Goal: Task Accomplishment & Management: Manage account settings

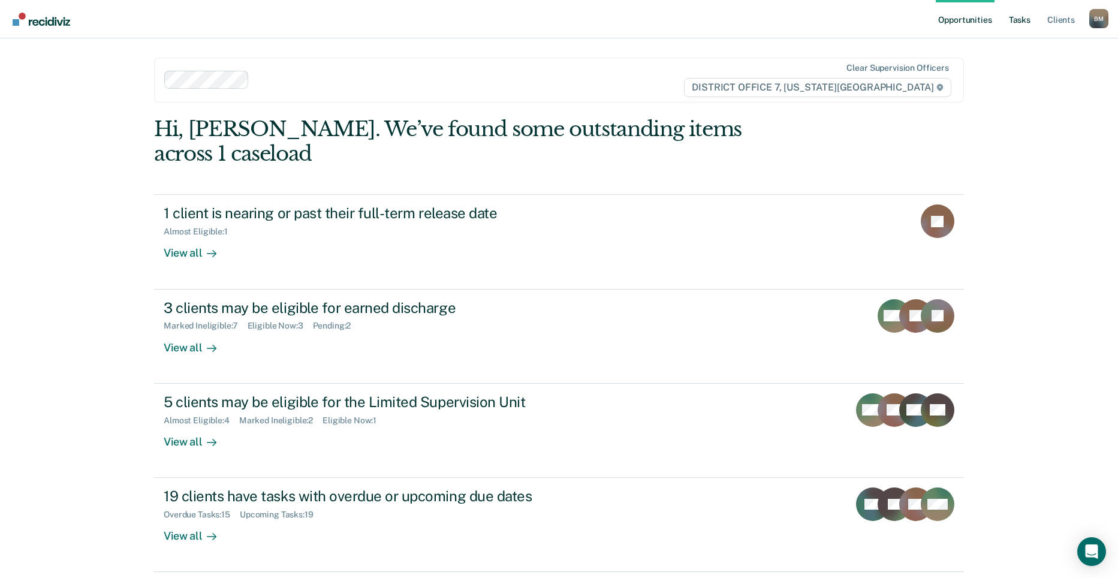
click at [1023, 17] on link "Tasks" at bounding box center [1019, 19] width 26 height 38
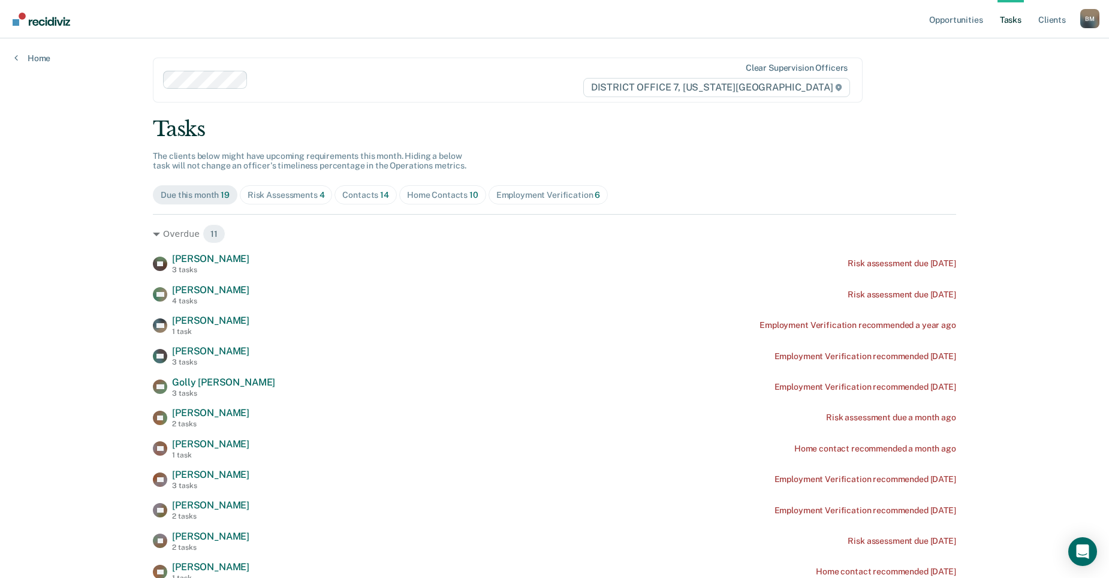
click at [428, 197] on div "Home Contacts 10" at bounding box center [442, 195] width 71 height 10
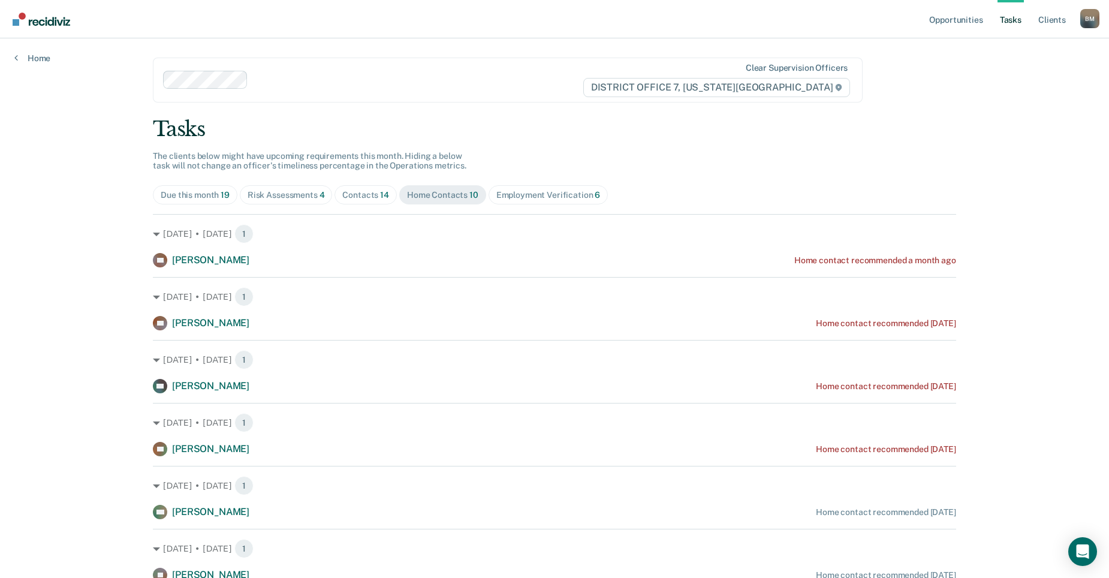
click at [361, 192] on div "Contacts 14" at bounding box center [365, 195] width 47 height 10
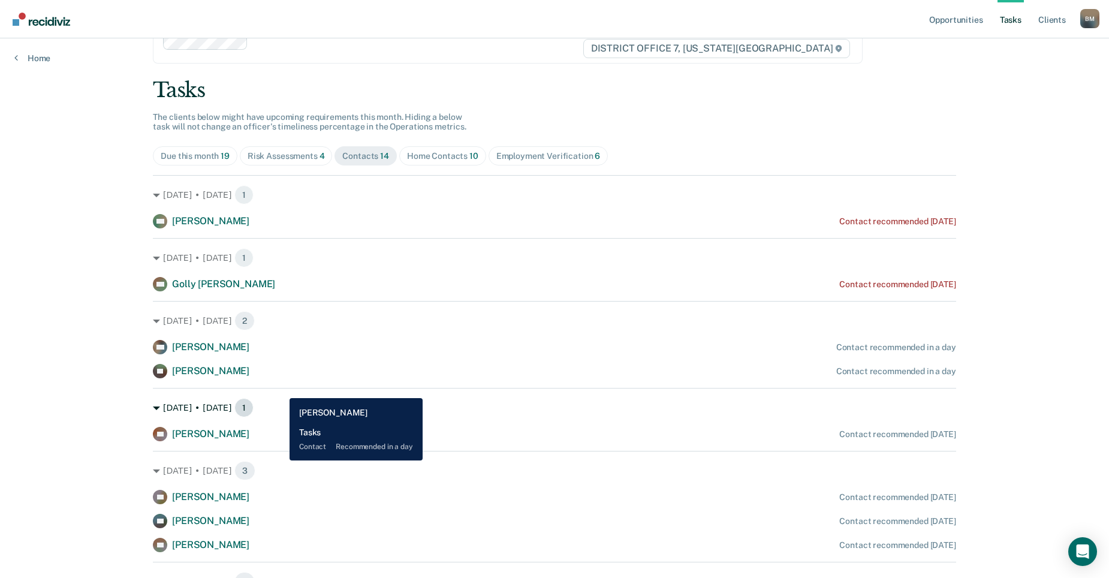
scroll to position [60, 0]
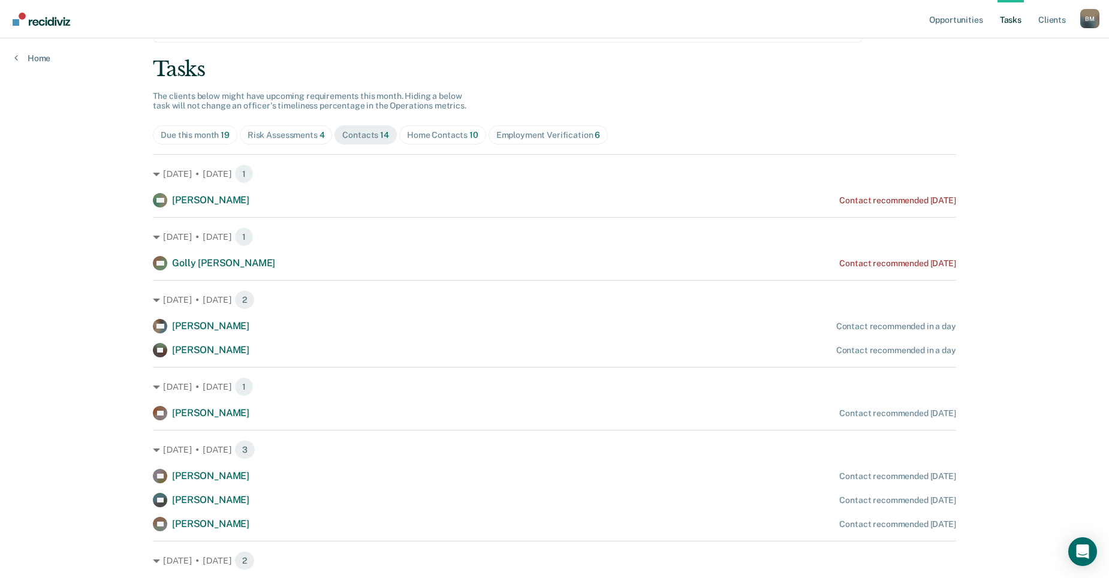
click at [431, 134] on div "Home Contacts 10" at bounding box center [442, 135] width 71 height 10
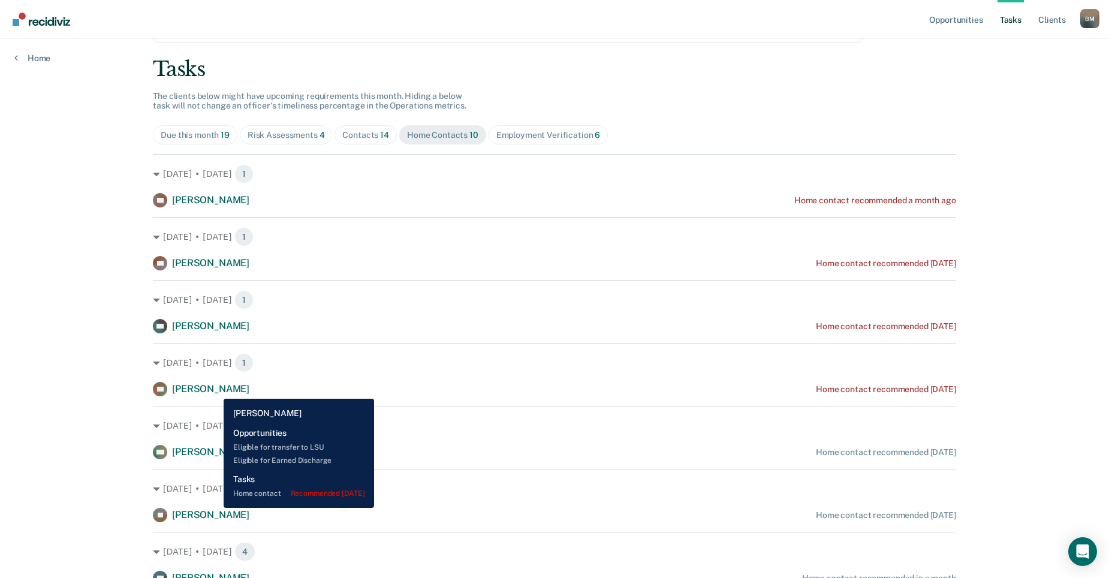
click at [215, 389] on span "[PERSON_NAME]" at bounding box center [210, 388] width 77 height 11
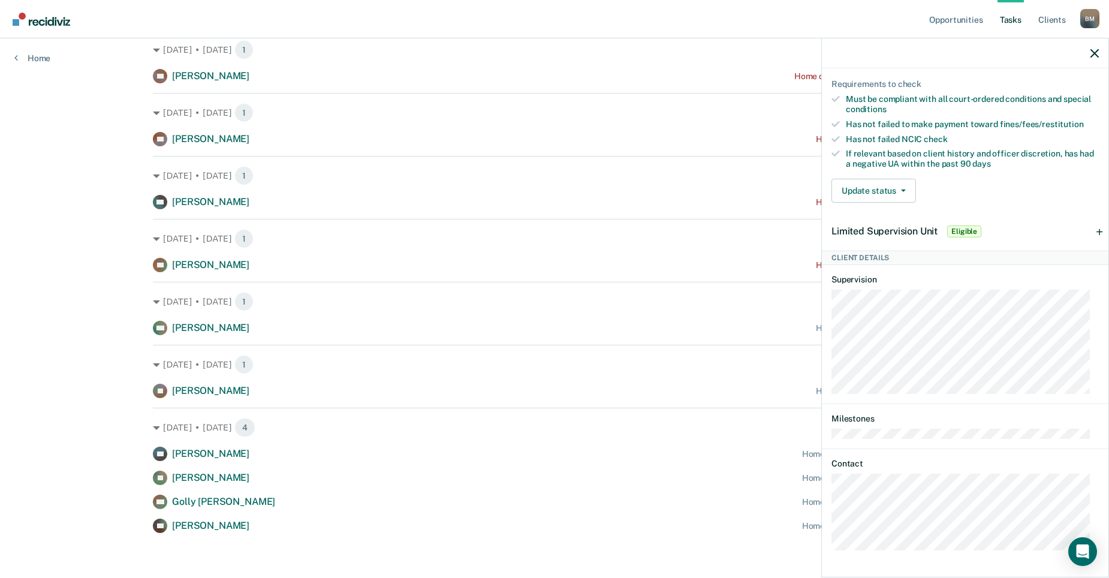
scroll to position [187, 0]
